Goal: Information Seeking & Learning: Understand process/instructions

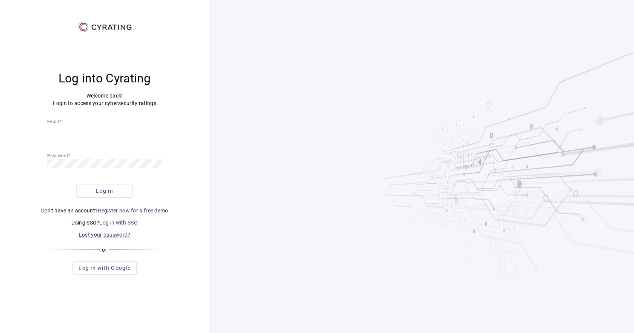
type input "[EMAIL_ADDRESS][DOMAIN_NAME]"
drag, startPoint x: 0, startPoint y: 0, endPoint x: 123, endPoint y: 187, distance: 223.7
click at [110, 191] on span "Log in" at bounding box center [104, 191] width 17 height 8
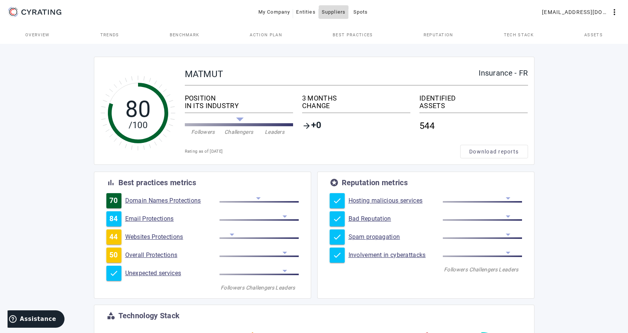
click at [336, 12] on span "Suppliers" at bounding box center [334, 12] width 24 height 12
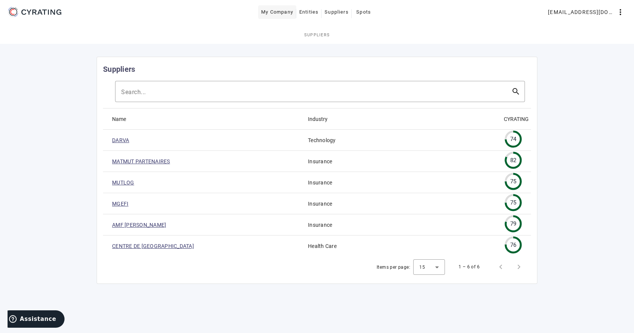
click at [278, 15] on span "My Company" at bounding box center [277, 12] width 32 height 12
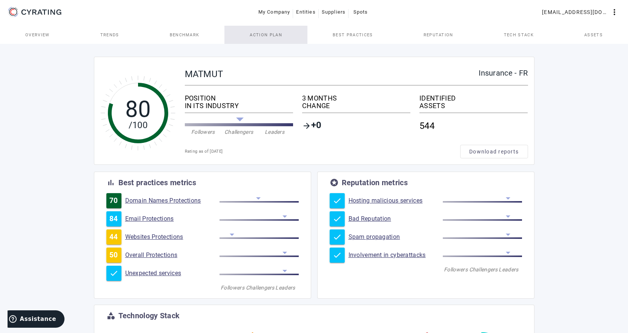
click at [257, 37] on span "Action Plan" at bounding box center [266, 35] width 32 height 4
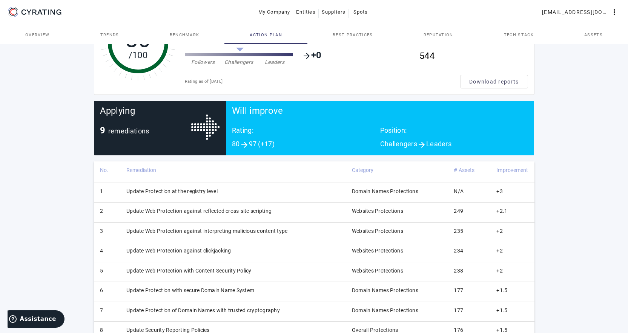
scroll to position [75, 0]
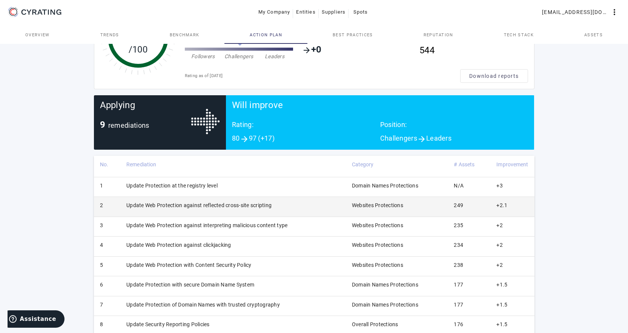
click at [203, 205] on td "Update Web Protection against reflected cross-site scripting" at bounding box center [233, 207] width 226 height 20
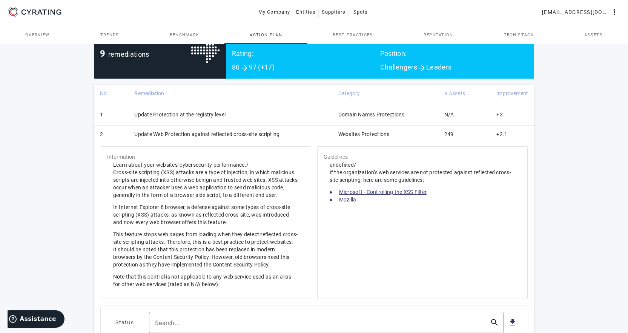
scroll to position [151, 0]
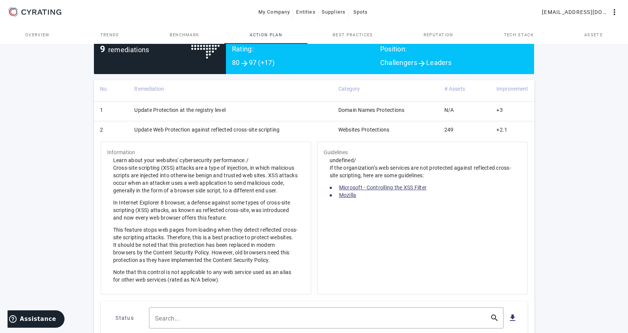
click at [350, 195] on link "Mozilla" at bounding box center [347, 195] width 17 height 6
click at [379, 187] on link "Microsoft - Controlling the XSS Filter" at bounding box center [383, 187] width 88 height 6
click at [273, 128] on td "Update Web Protection against reflected cross-site scripting" at bounding box center [230, 131] width 204 height 20
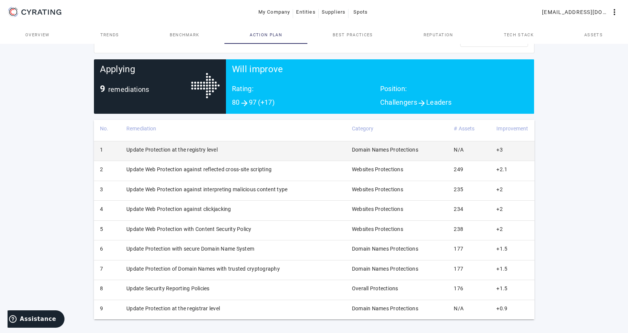
scroll to position [111, 0]
click at [211, 151] on td "Update Protection at the registry level" at bounding box center [233, 151] width 226 height 20
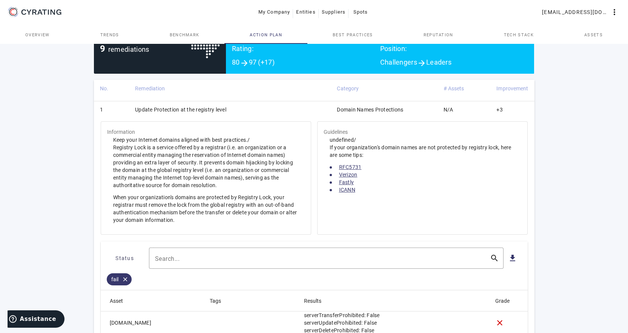
scroll to position [151, 0]
click at [198, 110] on td "Update Protection at the registry level" at bounding box center [230, 111] width 202 height 20
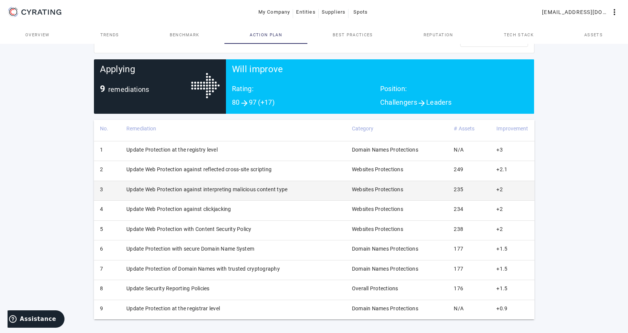
scroll to position [111, 0]
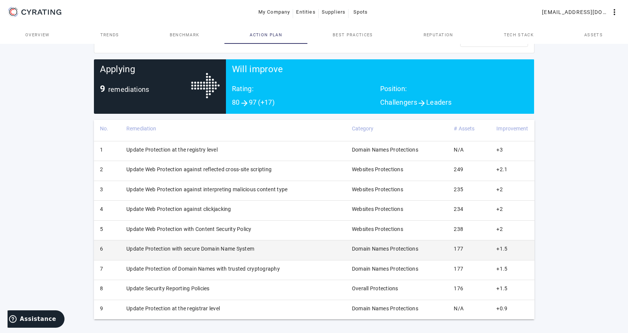
click at [246, 248] on td "Update Protection with secure Domain Name System" at bounding box center [233, 250] width 226 height 20
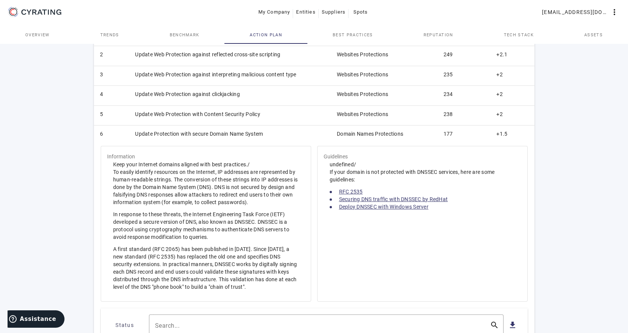
scroll to position [226, 0]
click at [354, 191] on link "RFC 2535" at bounding box center [351, 191] width 24 height 6
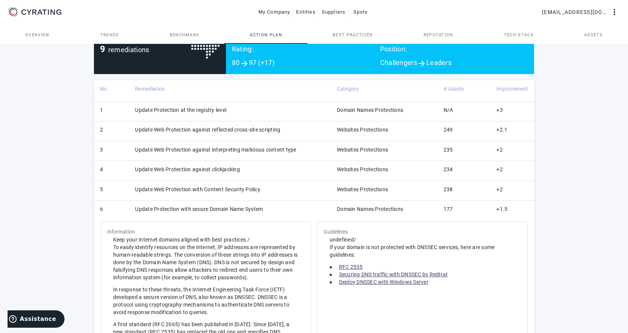
scroll to position [189, 0]
